Goal: Check status: Check status

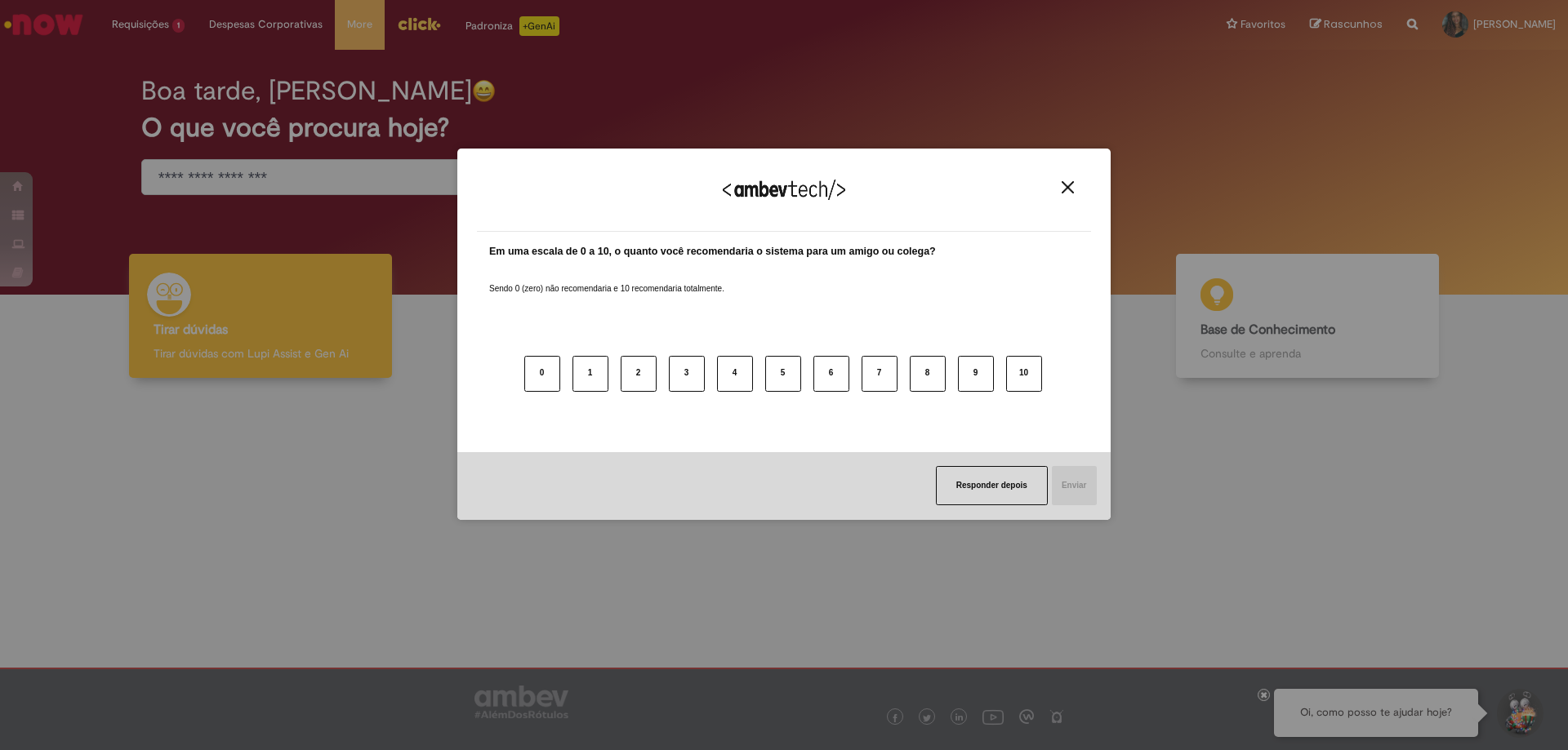
click at [1073, 193] on img "Close" at bounding box center [1067, 187] width 12 height 12
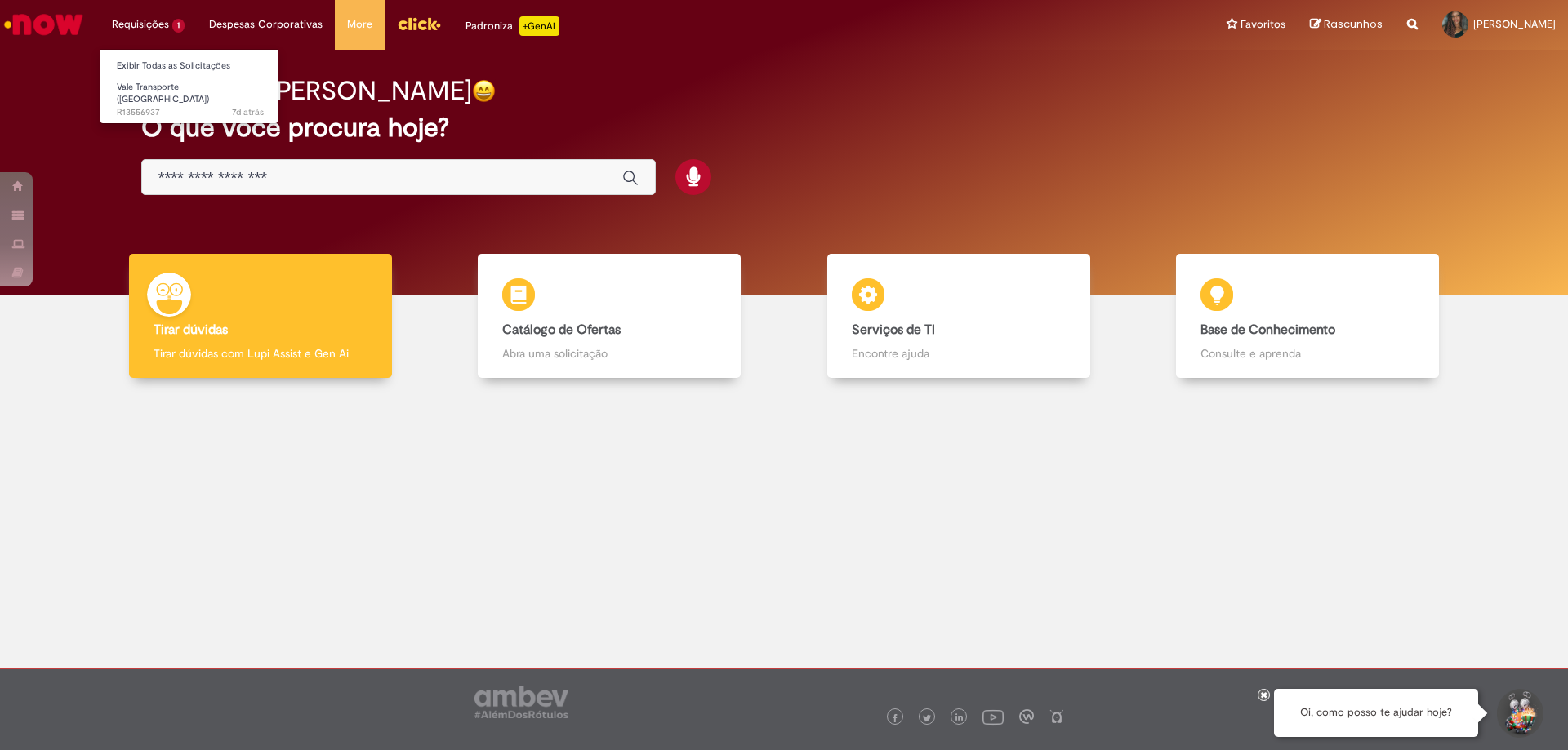
click at [137, 23] on li "Requisições 1 Exibir Todas as Solicitações Vale Transporte (VT) 7d atrás 7 dias…" at bounding box center [149, 24] width 97 height 49
click at [148, 89] on span "Vale Transporte ([GEOGRAPHIC_DATA])" at bounding box center [162, 94] width 93 height 26
click at [158, 106] on span "7d atrás 7 dias atrás R13556937" at bounding box center [190, 113] width 147 height 13
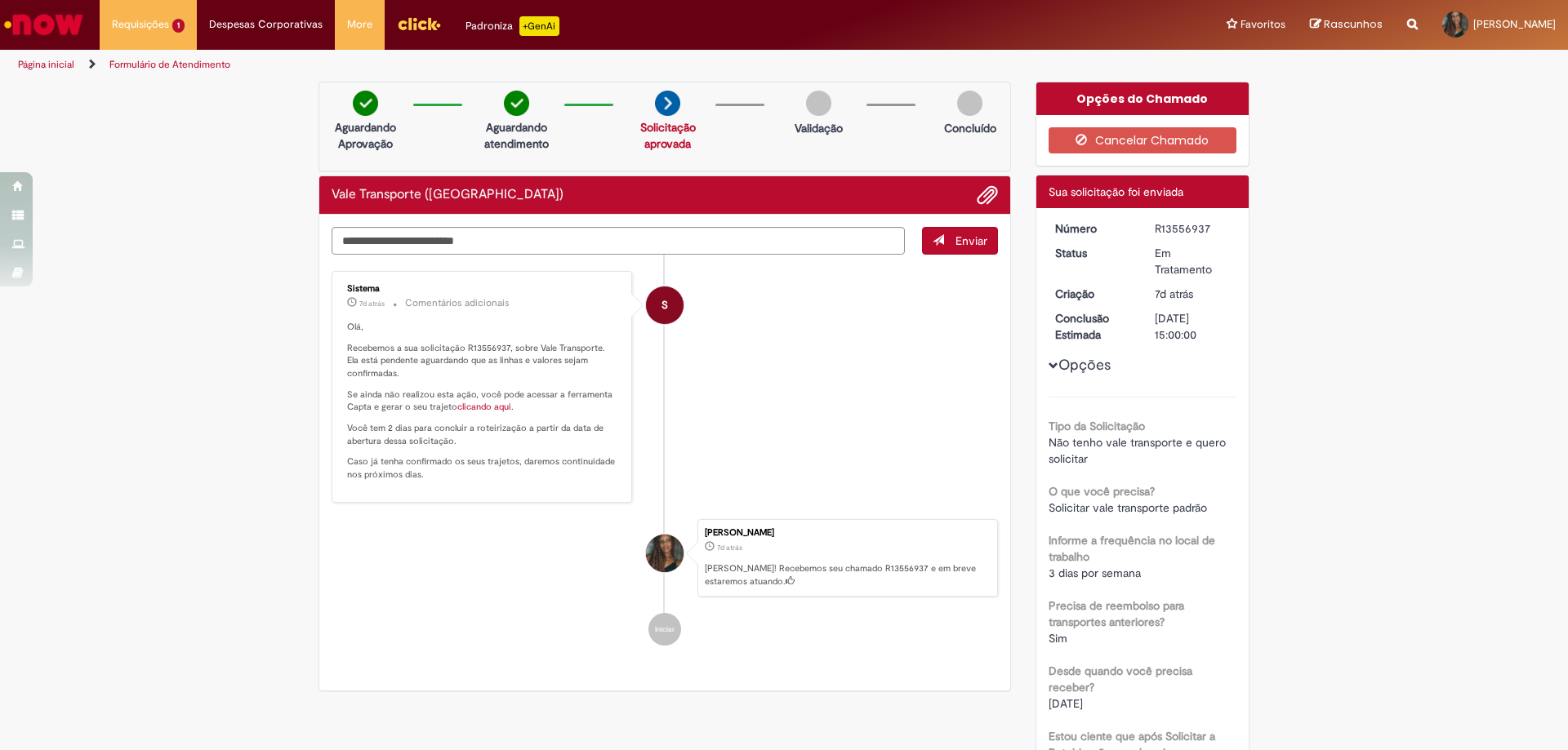
drag, startPoint x: 1146, startPoint y: 317, endPoint x: 1226, endPoint y: 317, distance: 80.0
click at [1226, 317] on dd "[DATE] 15:00:00" at bounding box center [1193, 326] width 101 height 33
click at [150, 18] on li "Requisições 1 Exibir Todas as Solicitações Vale Transporte (VT) 7d atrás 7 dias…" at bounding box center [149, 24] width 97 height 49
click at [173, 261] on div "Verificar Código de Barras Aguardando Aprovação Aguardando atendimento Solicita…" at bounding box center [784, 620] width 1568 height 1076
click at [176, 87] on span "Vale Transporte ([GEOGRAPHIC_DATA])" at bounding box center [162, 94] width 93 height 26
